Goal: Information Seeking & Learning: Learn about a topic

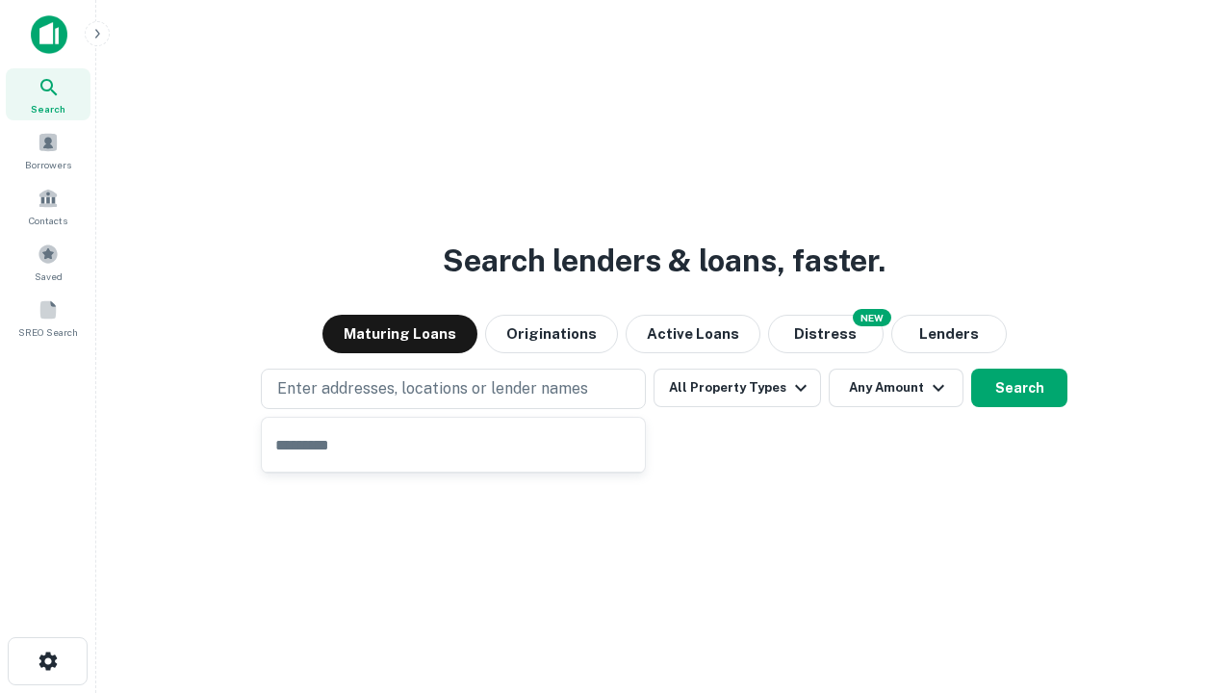
type input "**********"
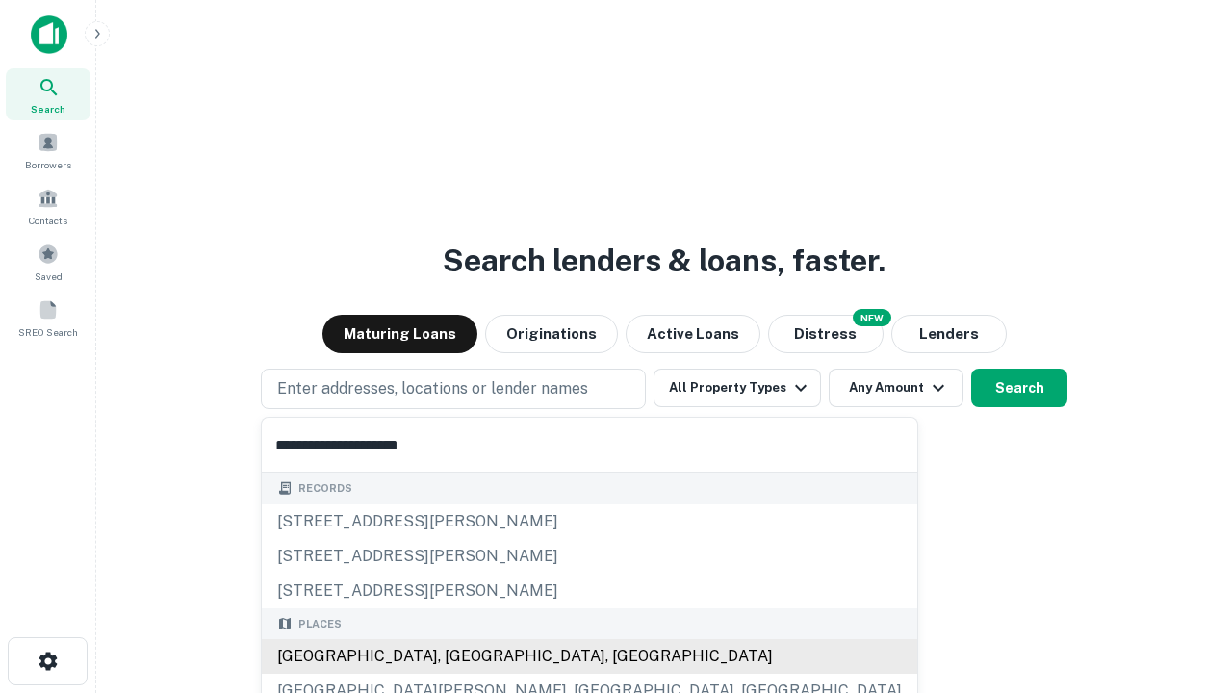
click at [460, 656] on div "[GEOGRAPHIC_DATA], [GEOGRAPHIC_DATA], [GEOGRAPHIC_DATA]" at bounding box center [589, 656] width 655 height 35
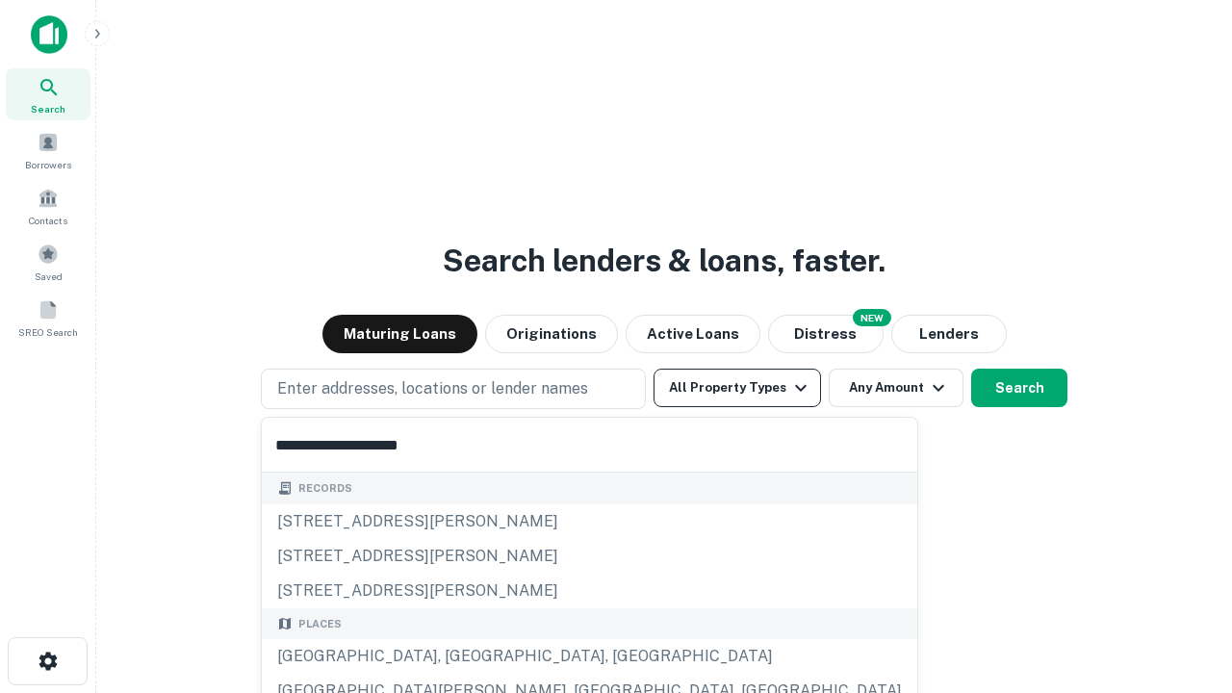
click at [737, 388] on button "All Property Types" at bounding box center [736, 388] width 167 height 38
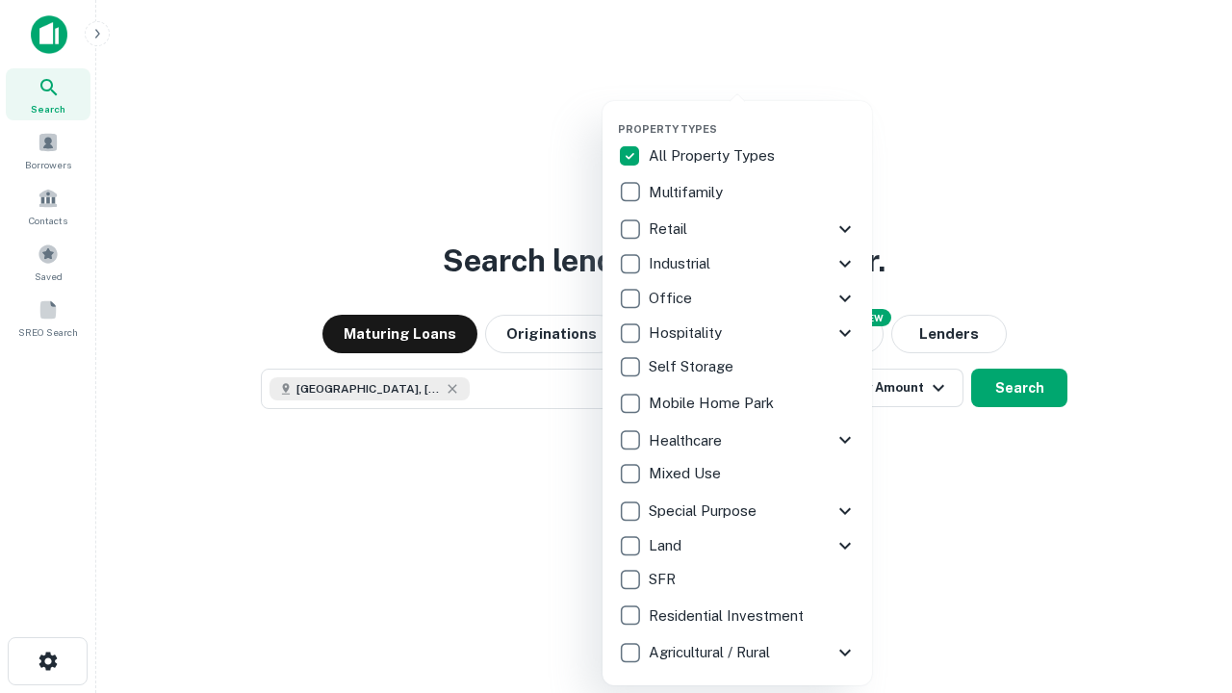
click at [752, 116] on button "button" at bounding box center [752, 116] width 269 height 1
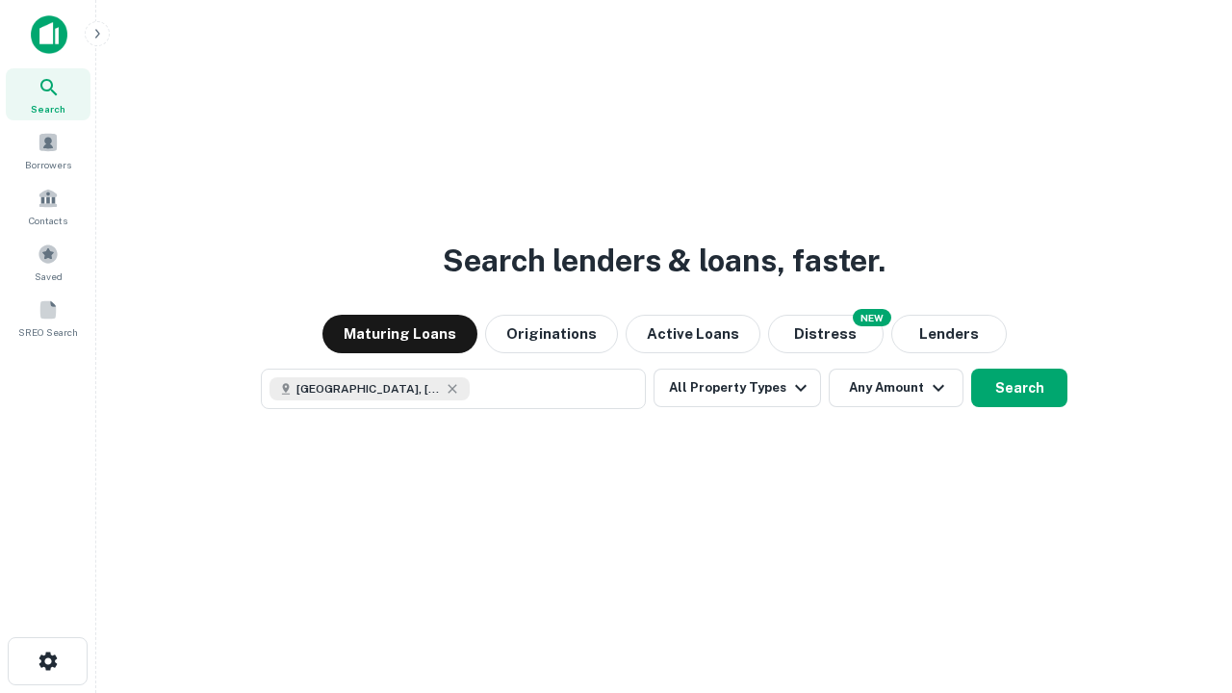
scroll to position [31, 0]
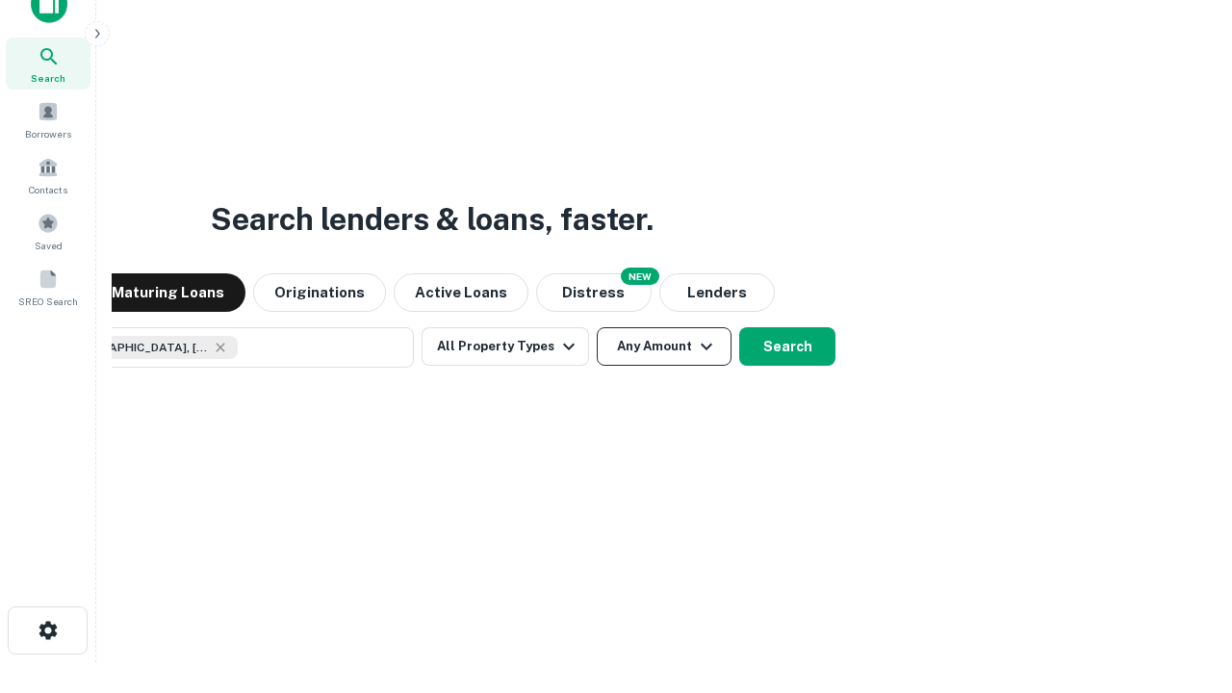
click at [597, 327] on button "Any Amount" at bounding box center [664, 346] width 135 height 38
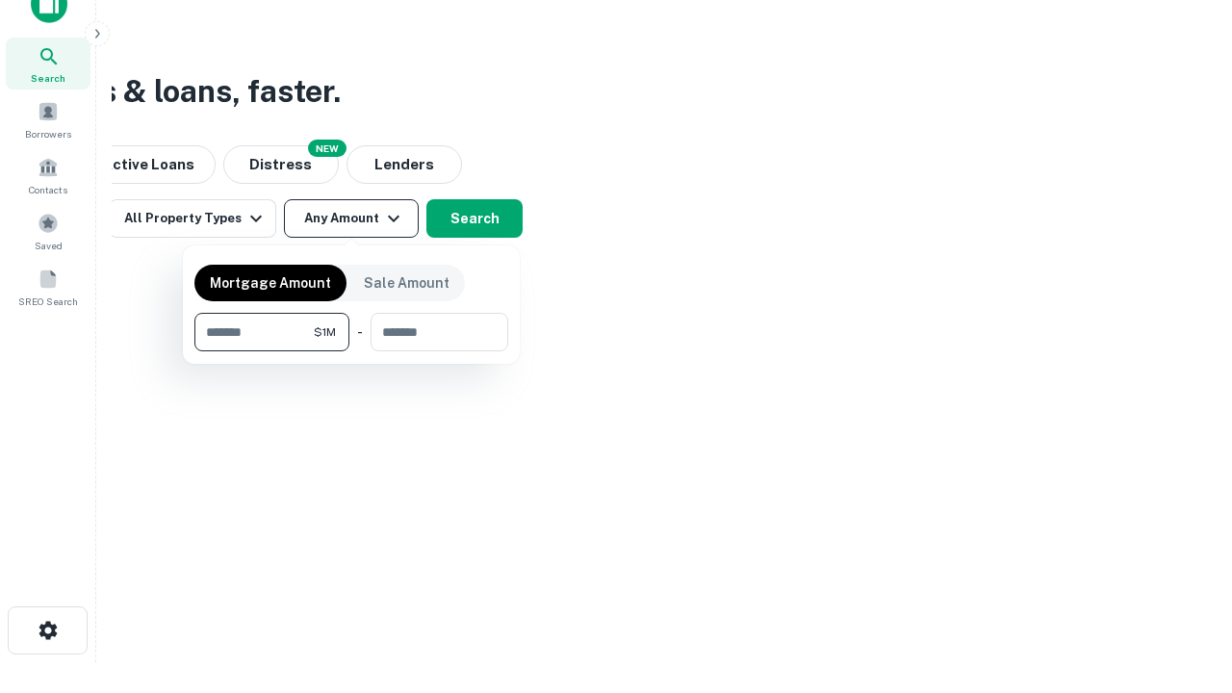
type input "*******"
click at [351, 351] on button "button" at bounding box center [351, 351] width 314 height 1
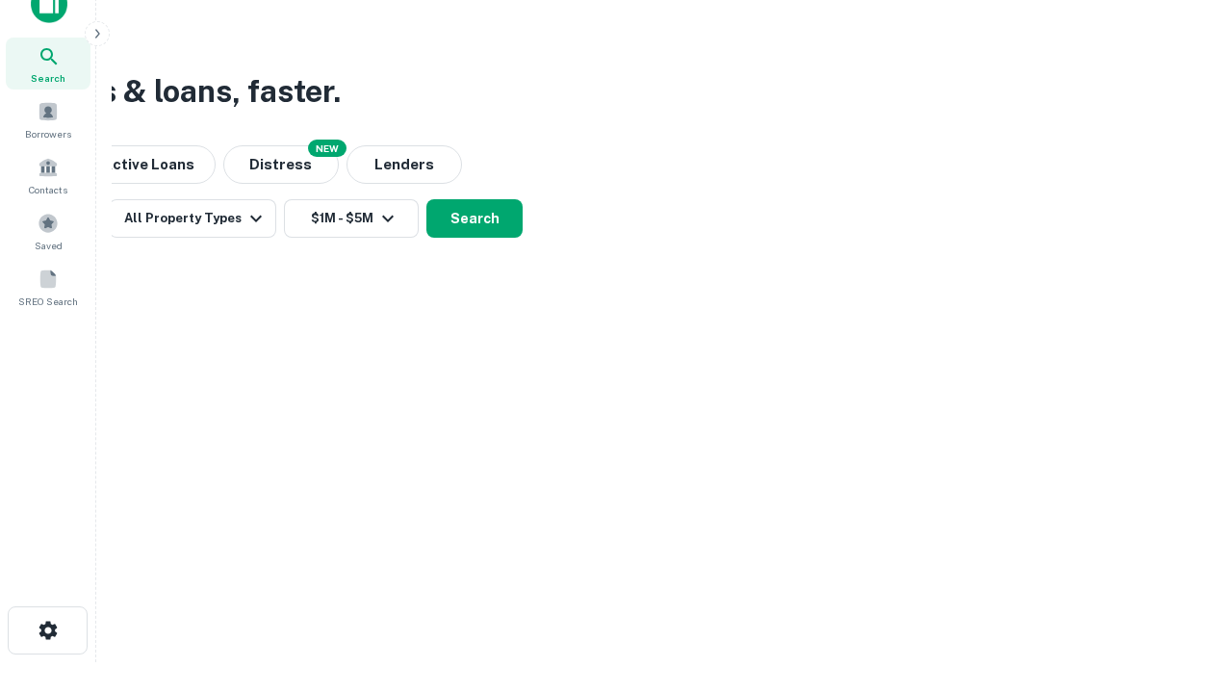
scroll to position [31, 0]
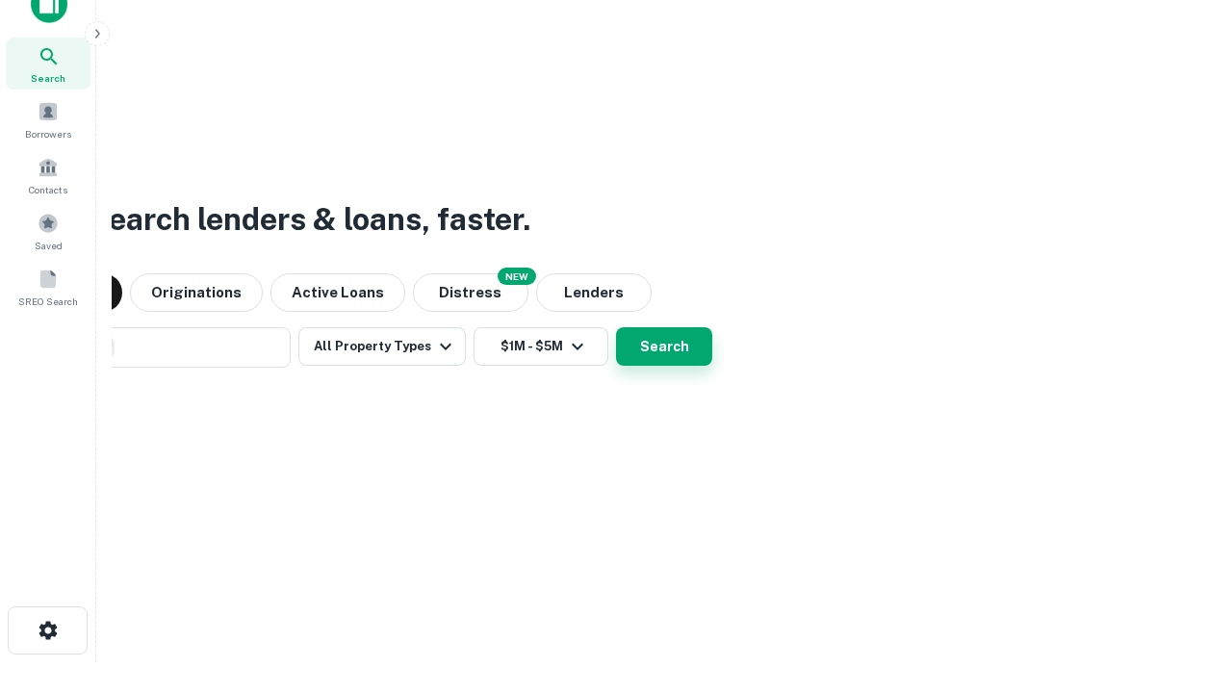
click at [616, 327] on button "Search" at bounding box center [664, 346] width 96 height 38
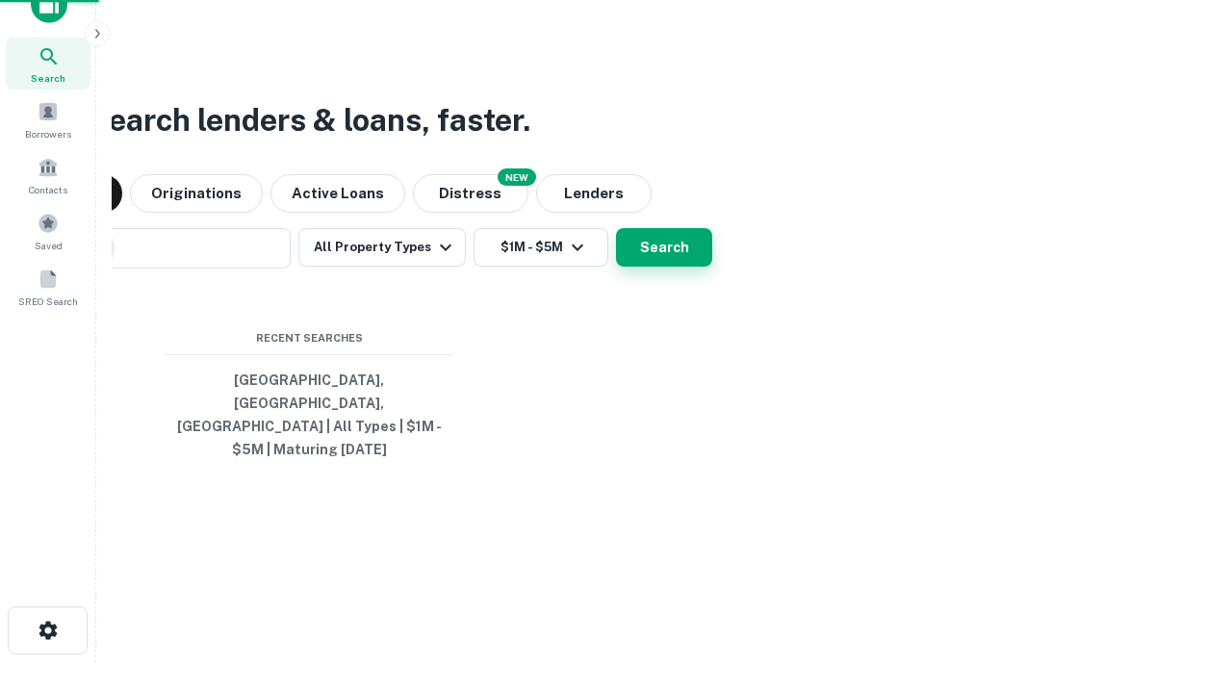
scroll to position [63, 545]
